Goal: Information Seeking & Learning: Learn about a topic

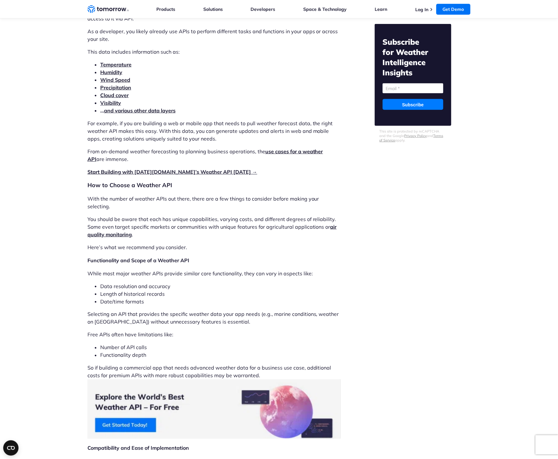
scroll to position [726, 0]
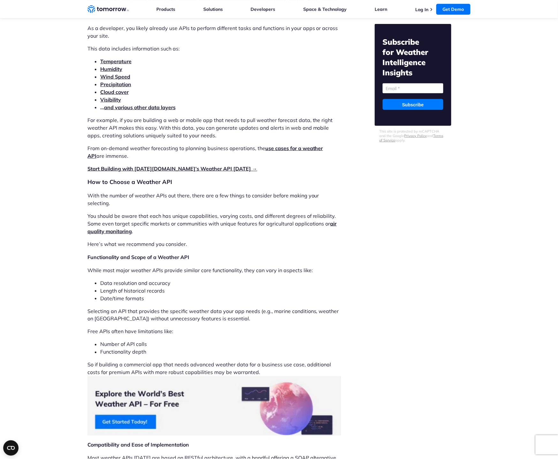
click at [124, 108] on link "and various other data layers" at bounding box center [140, 107] width 72 height 6
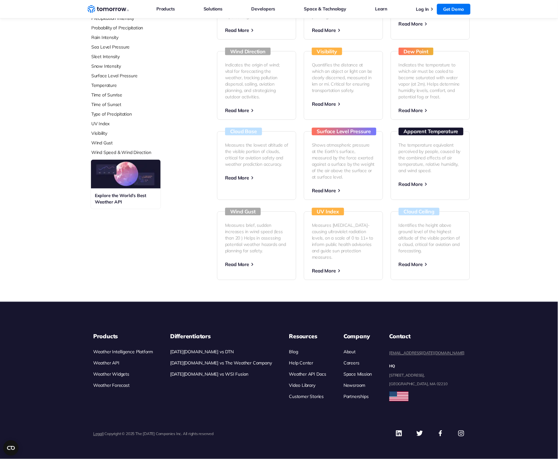
scroll to position [227, 0]
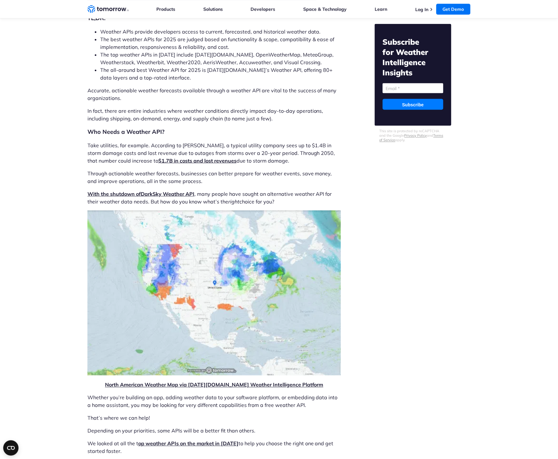
scroll to position [130, 0]
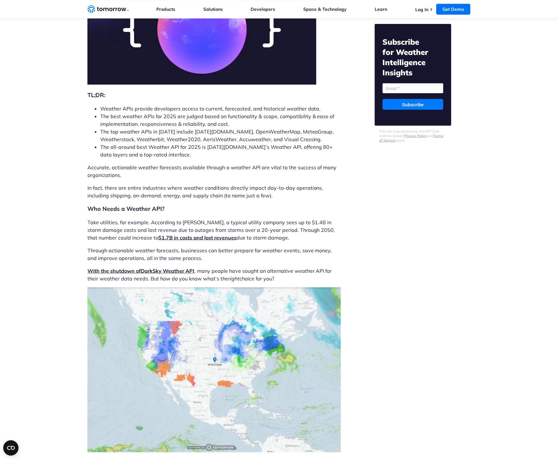
scroll to position [0, 0]
